Goal: Task Accomplishment & Management: Manage account settings

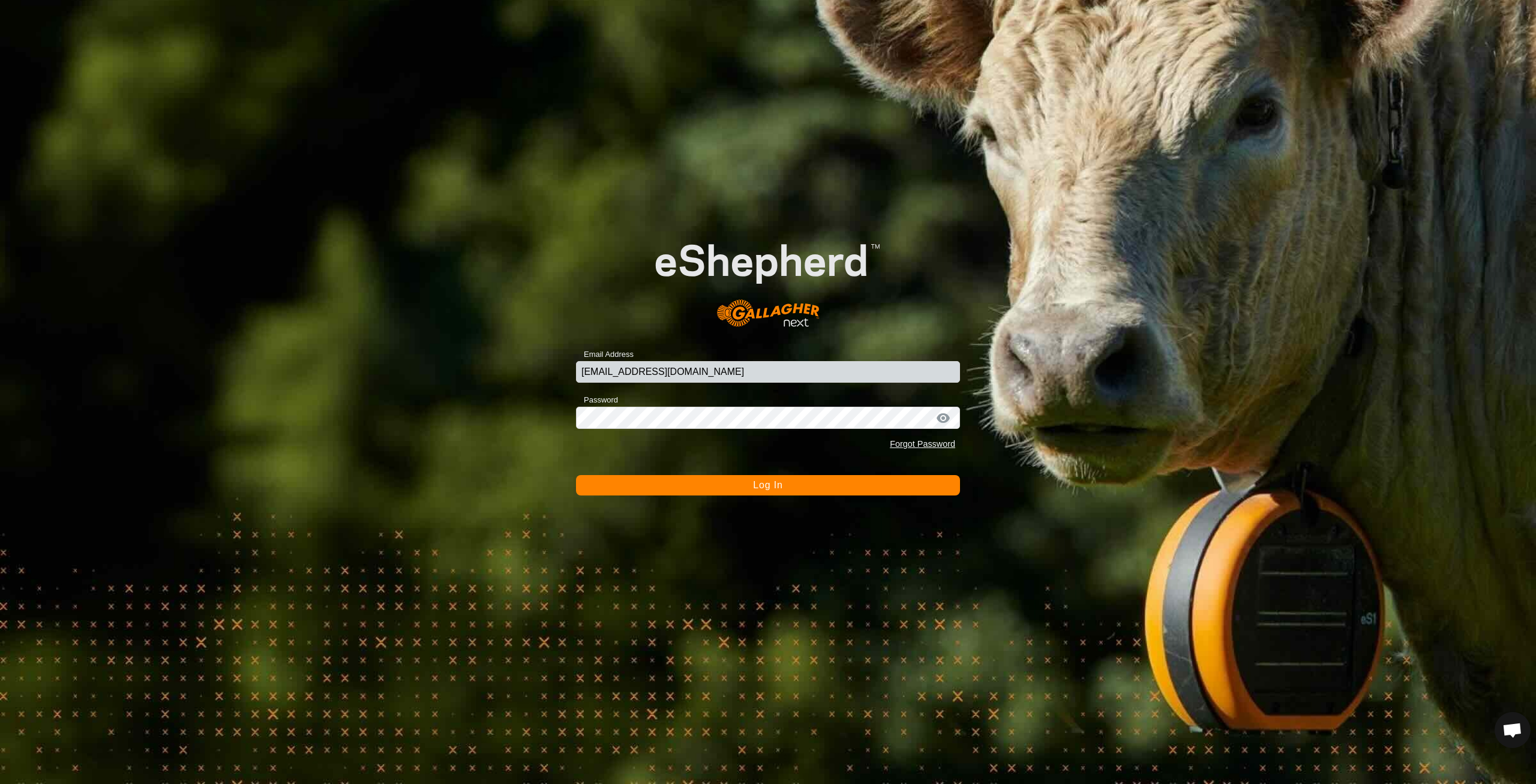
click at [868, 481] on button "Log In" at bounding box center [768, 486] width 384 height 21
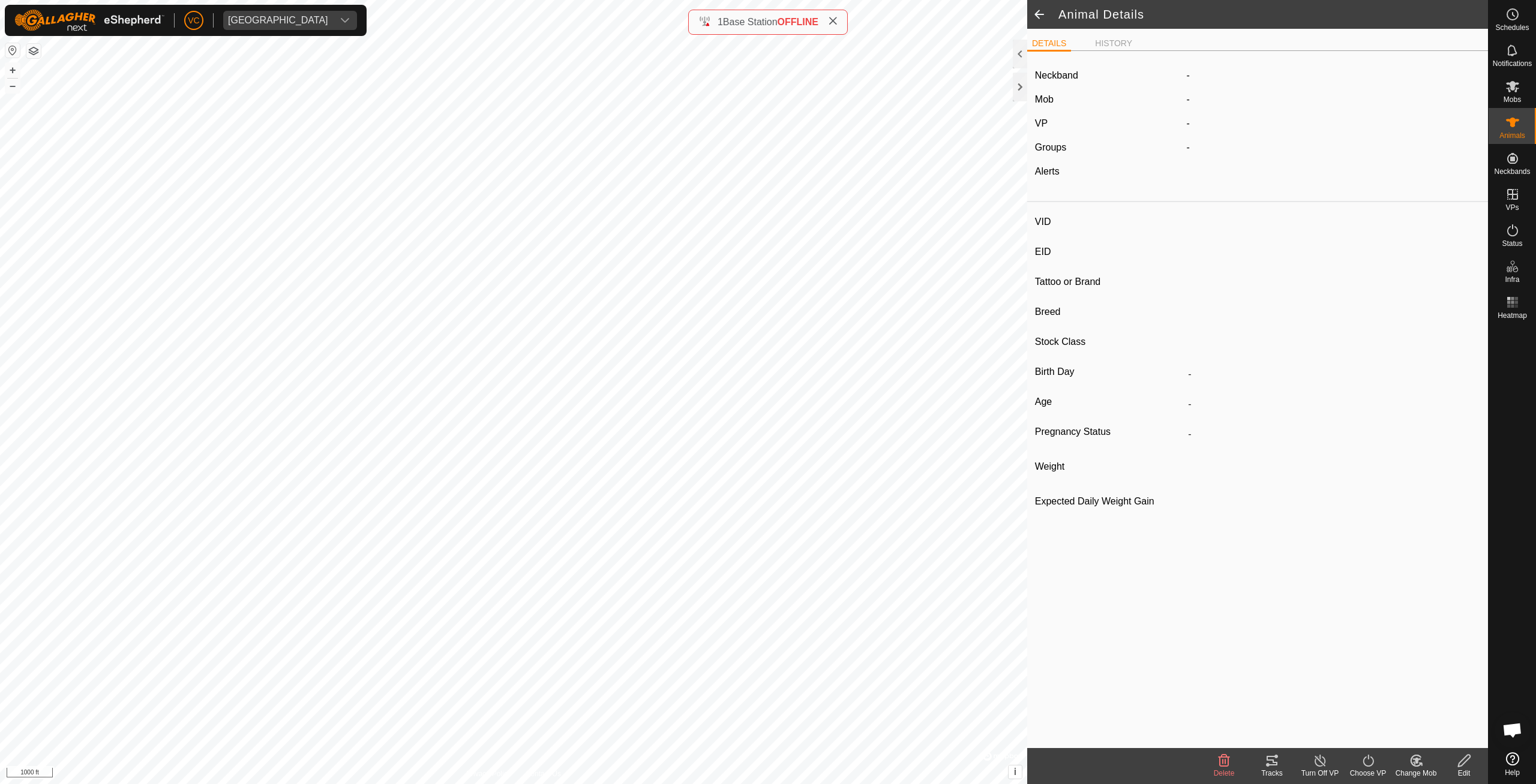
type input "-"
type input "840003286052344"
type input "-"
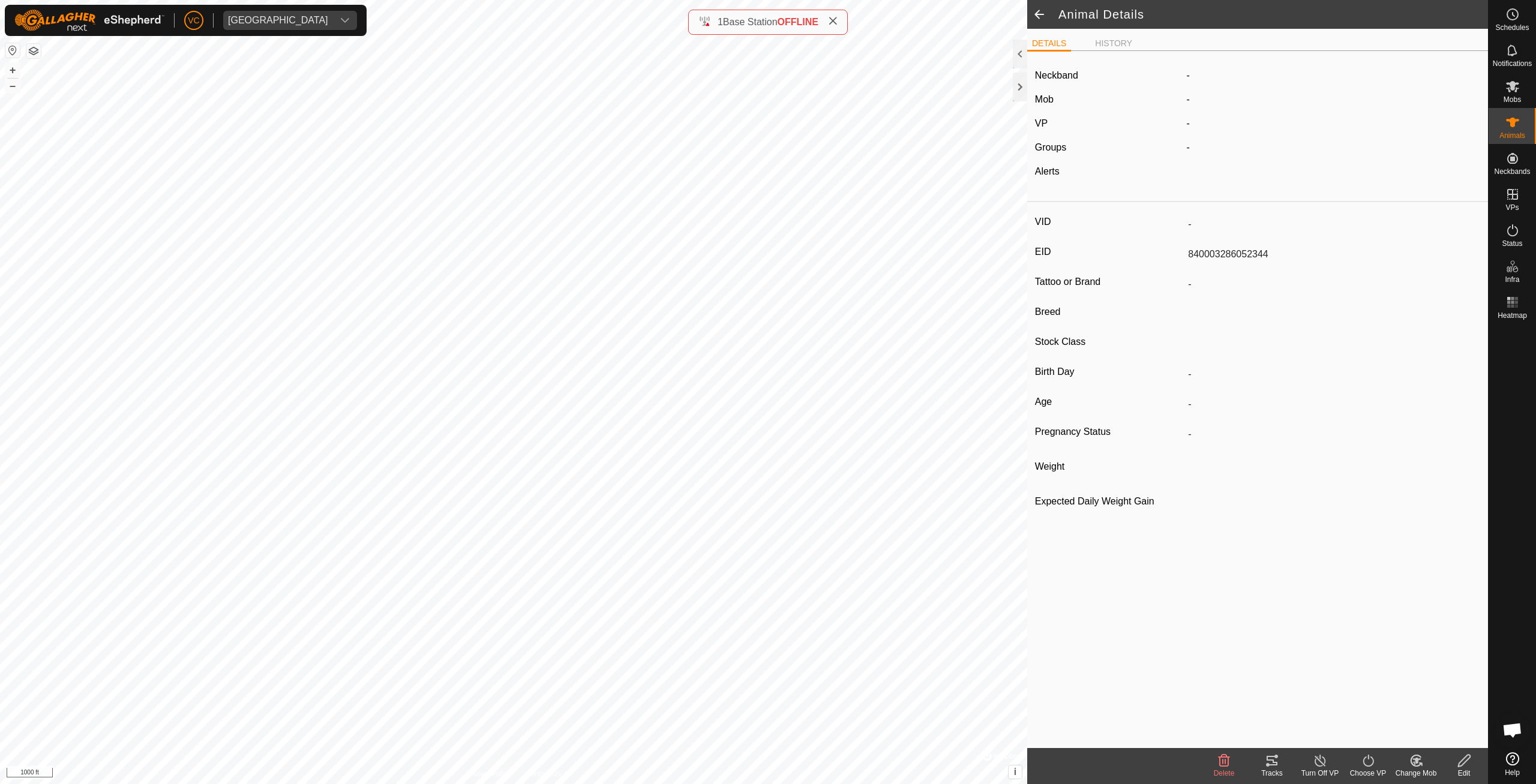
type input "-"
click at [1269, 758] on icon at bounding box center [1272, 761] width 15 height 15
